Goal: Task Accomplishment & Management: Use online tool/utility

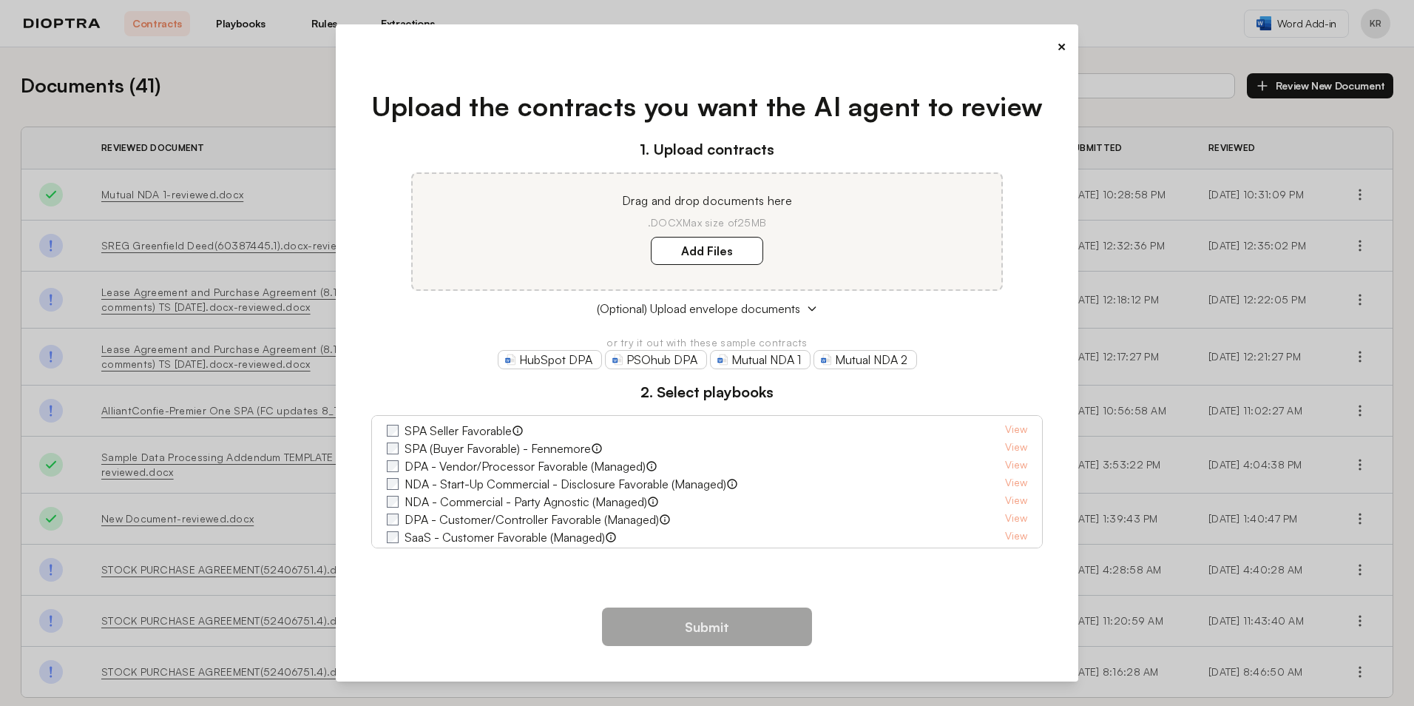
click at [678, 255] on label "Add Files" at bounding box center [707, 251] width 112 height 28
click at [0, 0] on here "Add Files" at bounding box center [0, 0] width 0 height 0
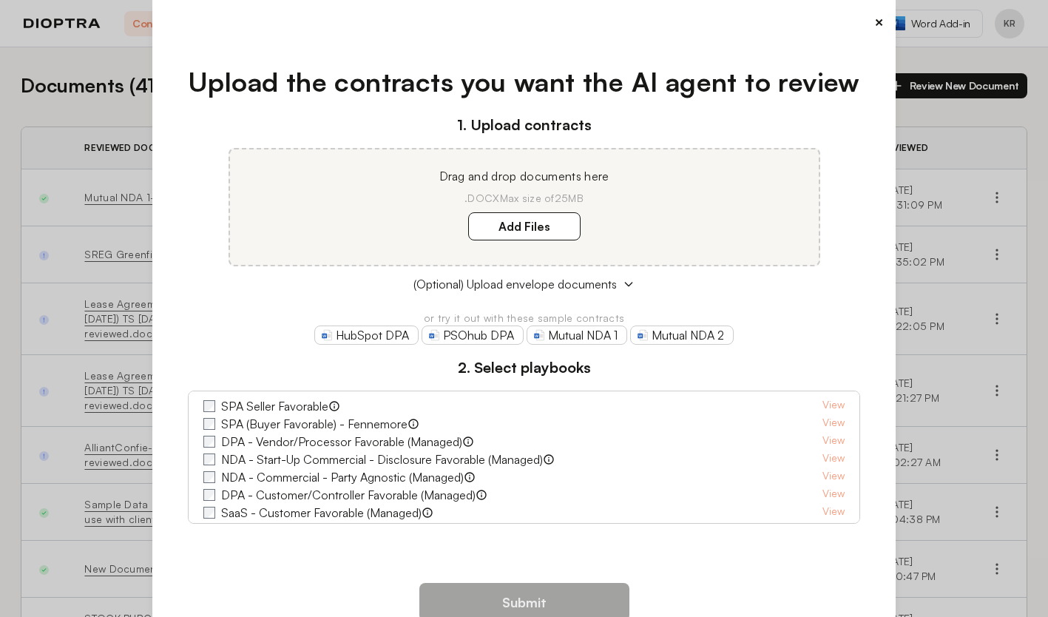
click at [672, 334] on link "Mutual NDA 2" at bounding box center [682, 334] width 104 height 19
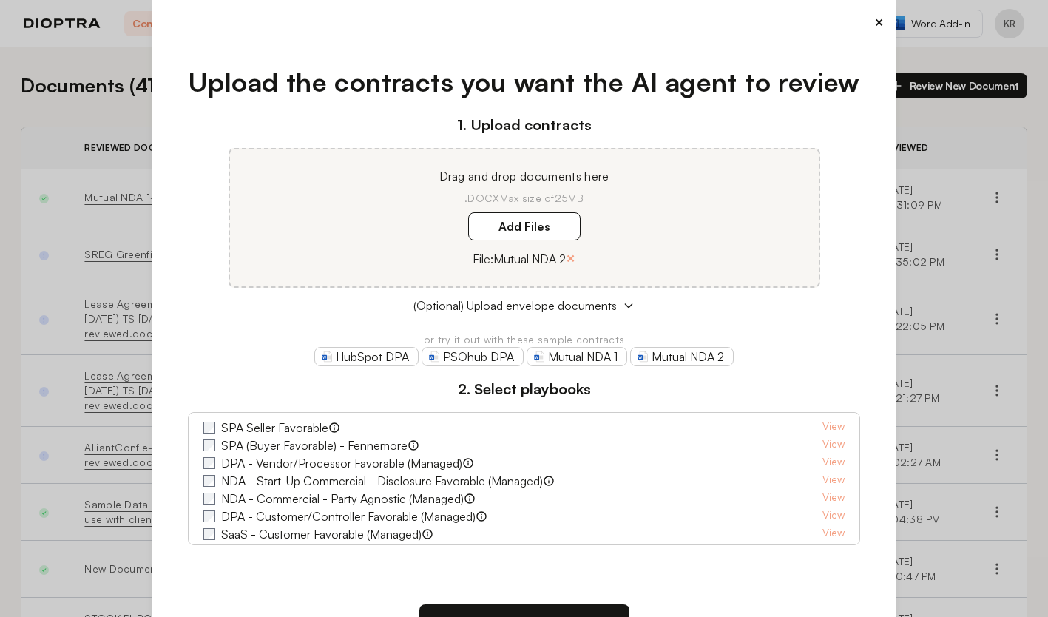
click at [550, 226] on label "Add Files" at bounding box center [524, 226] width 112 height 28
click at [0, 0] on here "Add Files" at bounding box center [0, 0] width 0 height 0
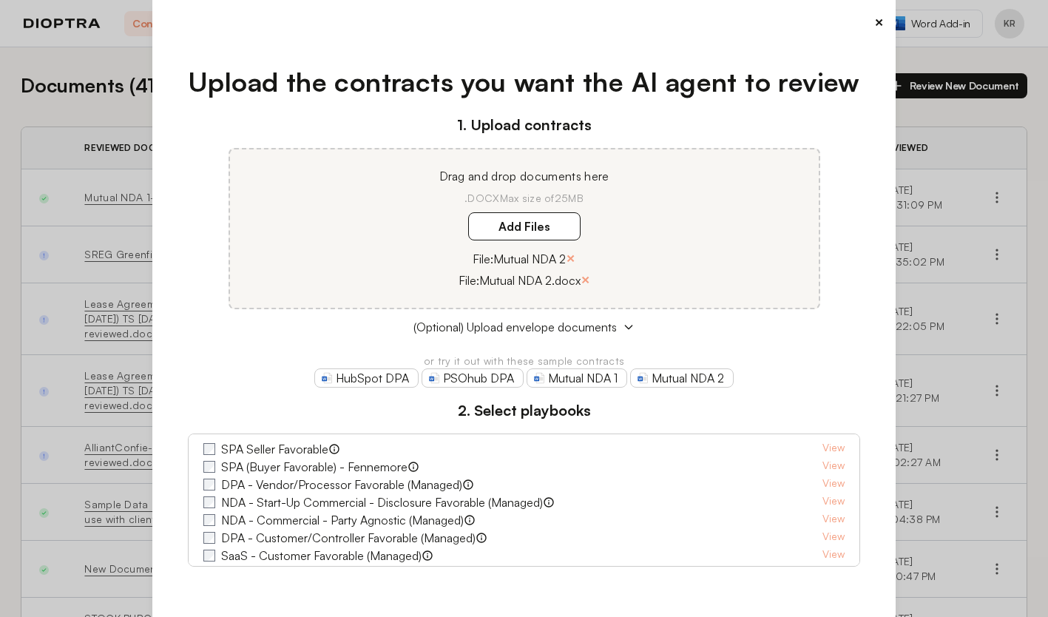
click at [581, 281] on button "×" at bounding box center [586, 279] width 10 height 21
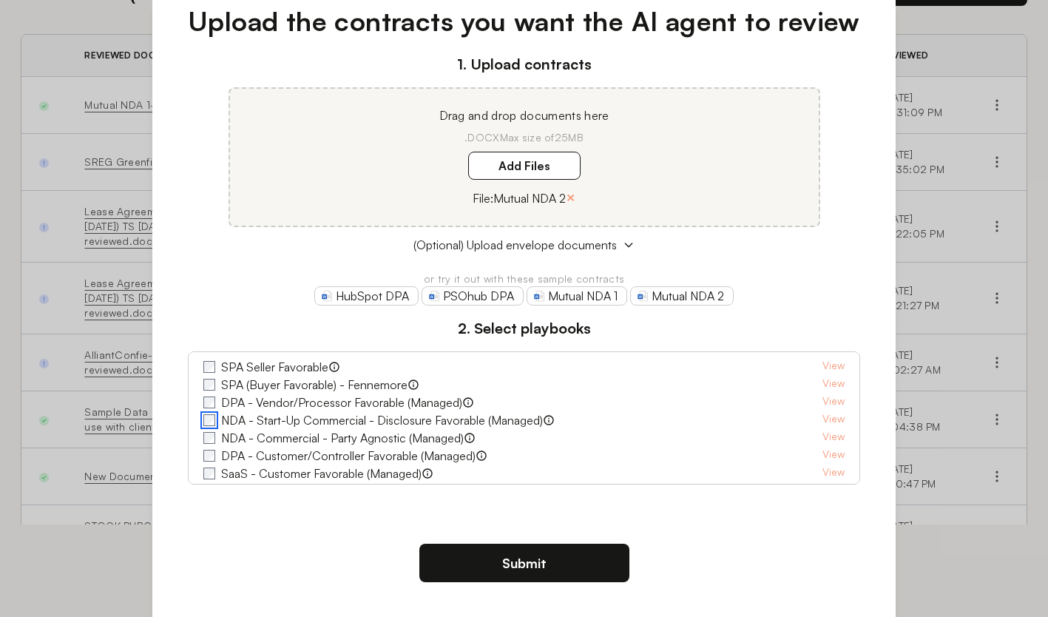
scroll to position [120, 0]
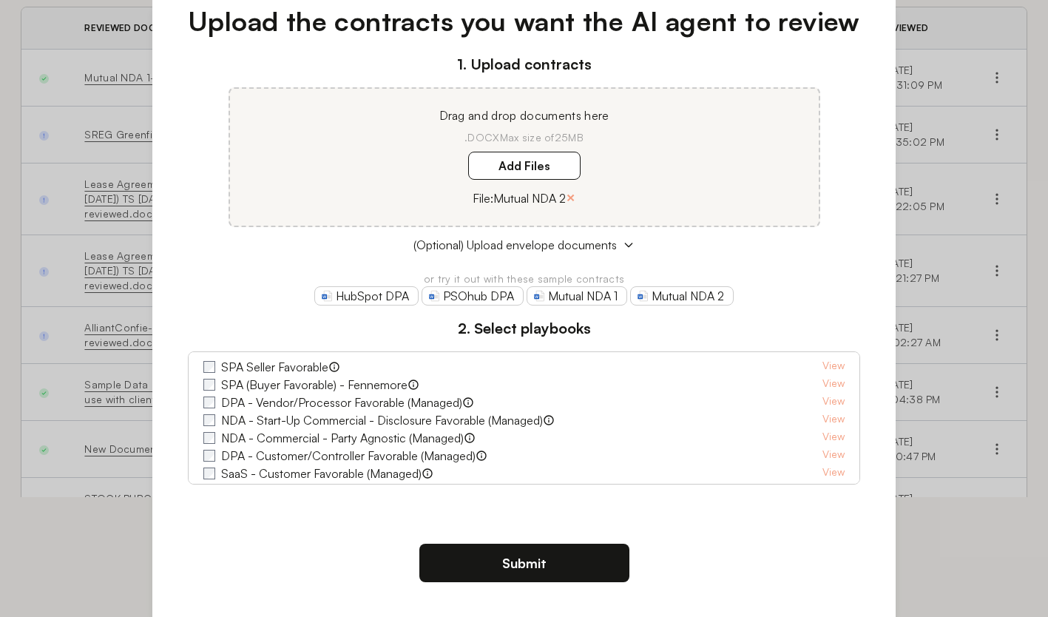
click at [510, 561] on button "Submit" at bounding box center [524, 563] width 210 height 38
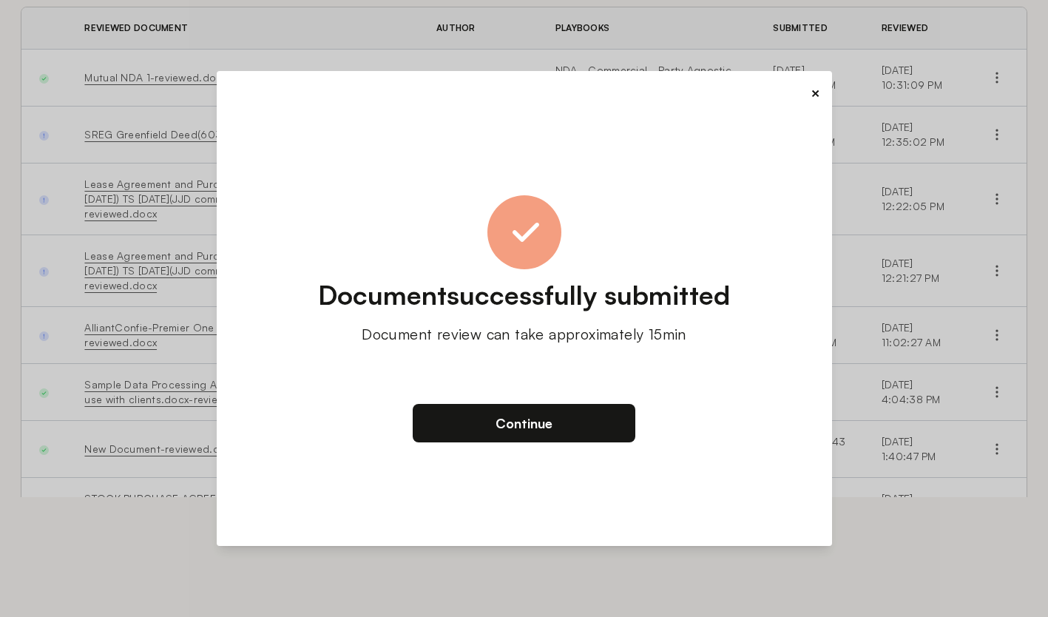
click at [519, 422] on button "Continue" at bounding box center [524, 423] width 223 height 38
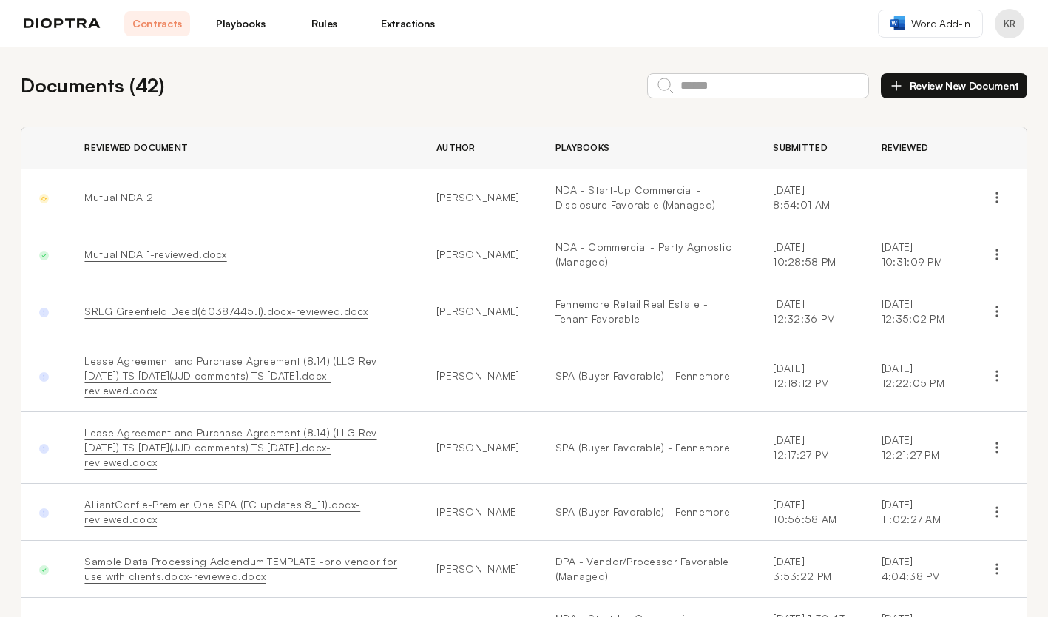
click at [991, 197] on icon "button" at bounding box center [997, 197] width 15 height 15
click at [331, 192] on td "Mutual NDA 2" at bounding box center [243, 197] width 352 height 57
click at [990, 196] on icon "button" at bounding box center [997, 197] width 15 height 15
click at [371, 188] on td "Mutual NDA 2" at bounding box center [243, 197] width 352 height 57
click at [927, 21] on span "Word Add-in" at bounding box center [940, 23] width 59 height 15
